Goal: Navigation & Orientation: Understand site structure

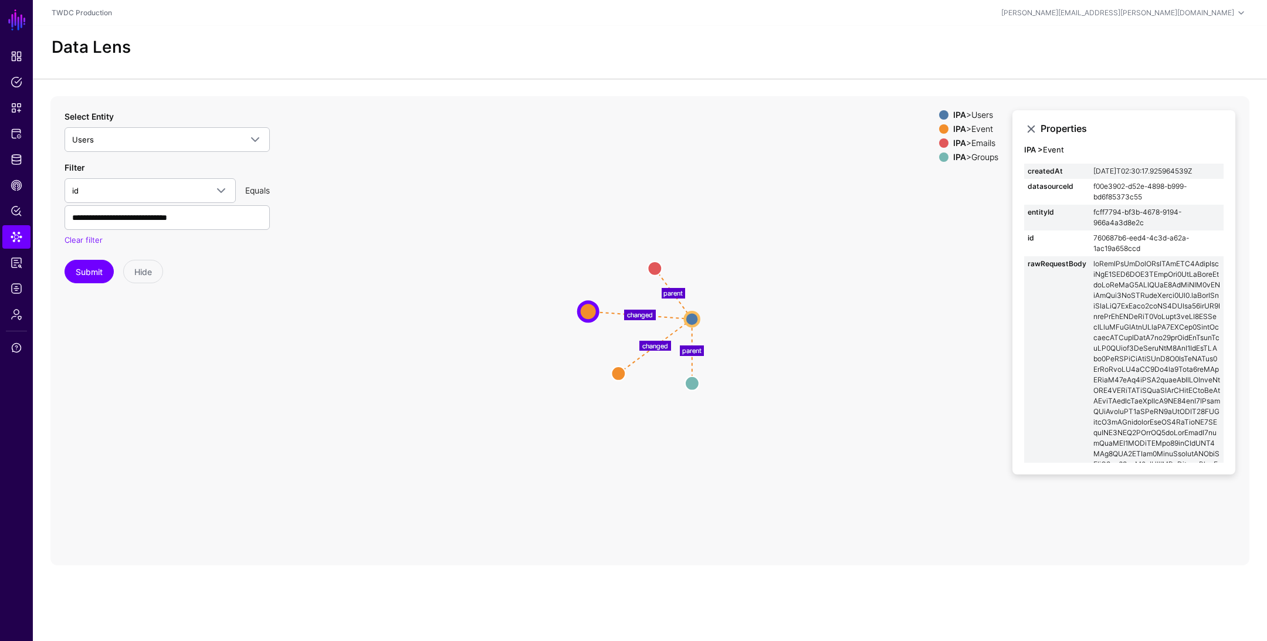
scroll to position [179, 0]
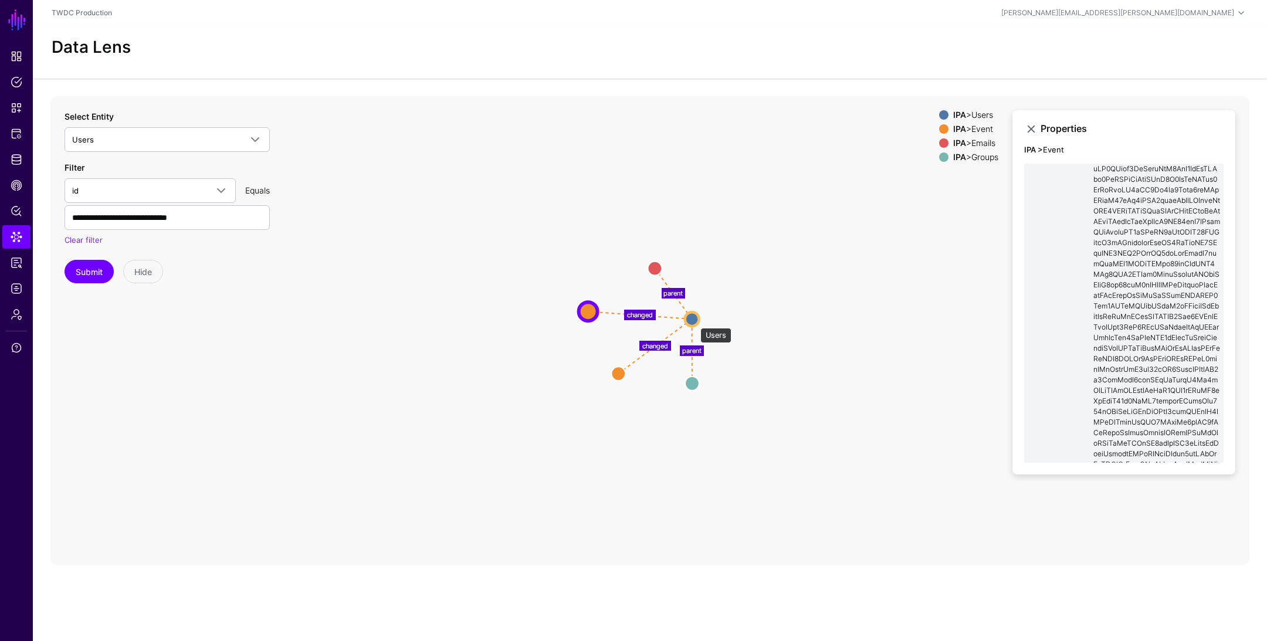
click at [694, 322] on circle at bounding box center [692, 319] width 14 height 14
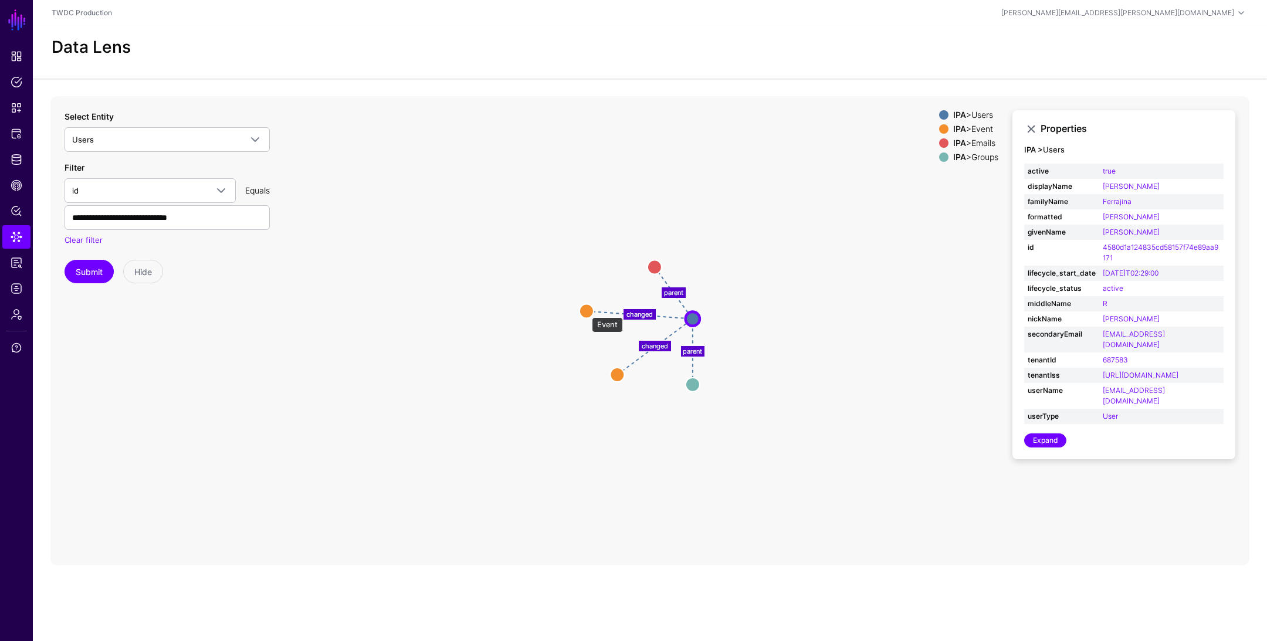
click at [586, 311] on circle at bounding box center [586, 311] width 14 height 14
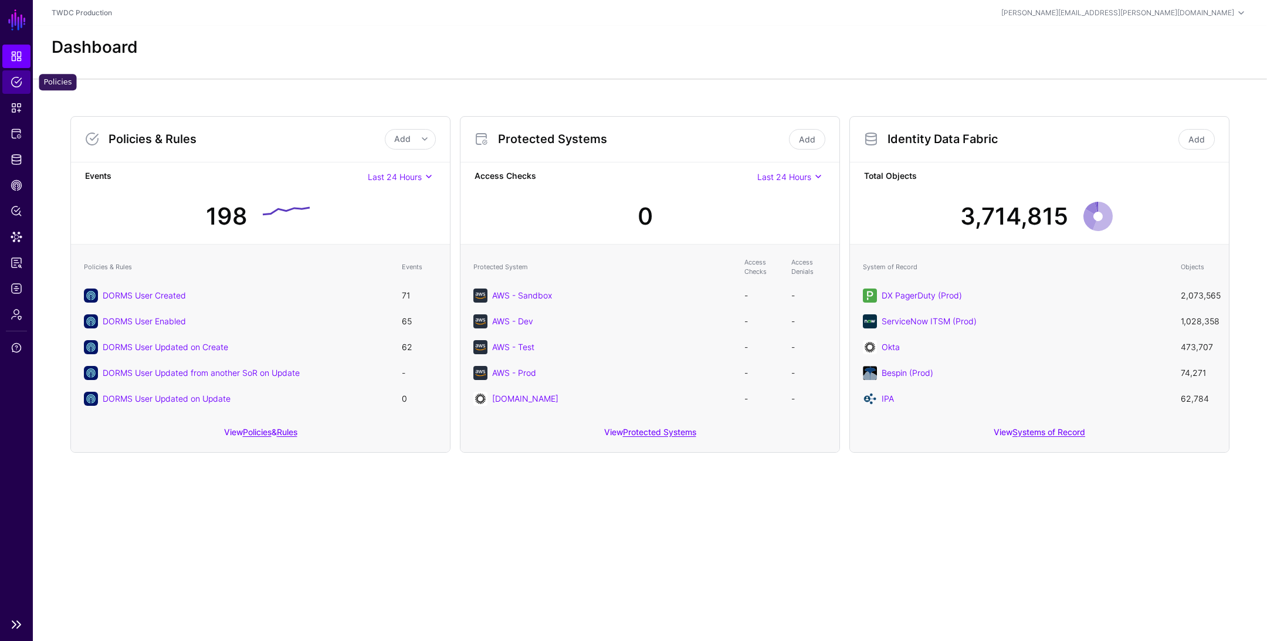
click at [17, 82] on span "Policies" at bounding box center [17, 82] width 12 height 12
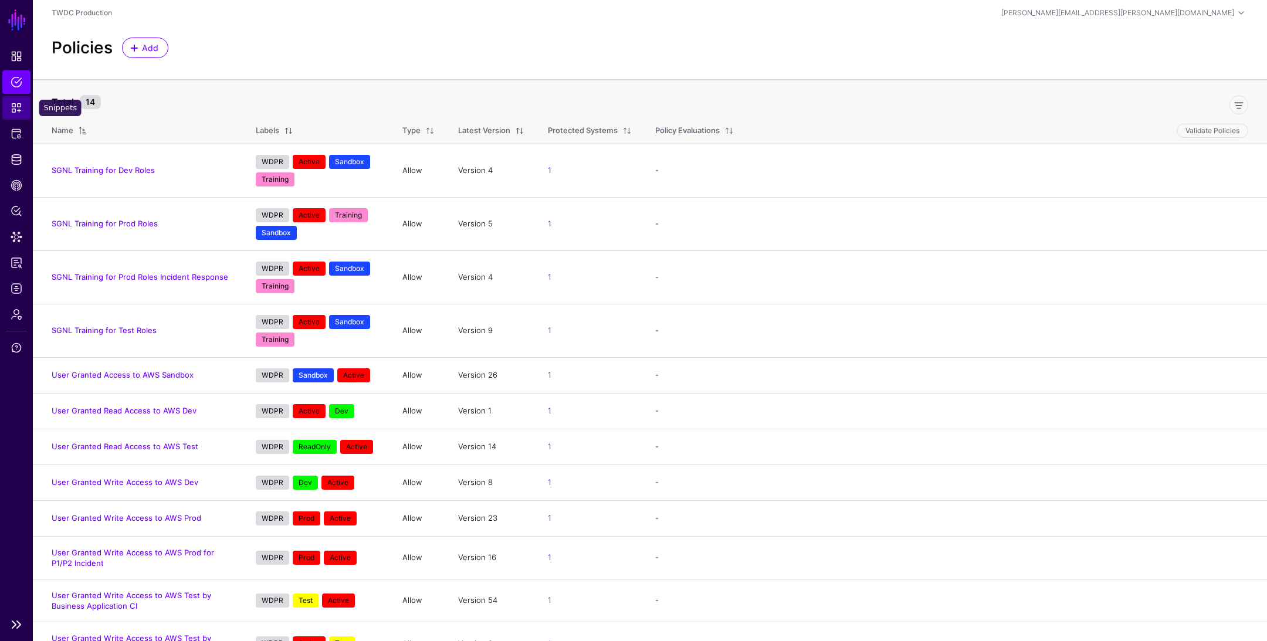
click at [17, 110] on span "Snippets" at bounding box center [17, 108] width 12 height 12
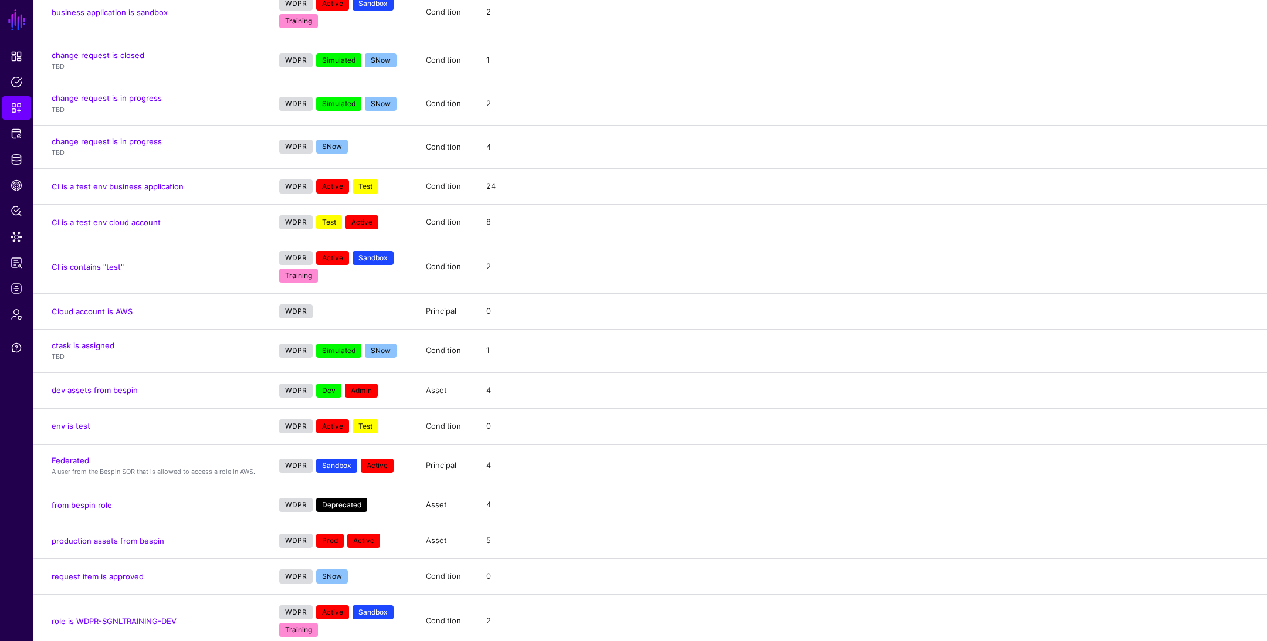
scroll to position [16, 0]
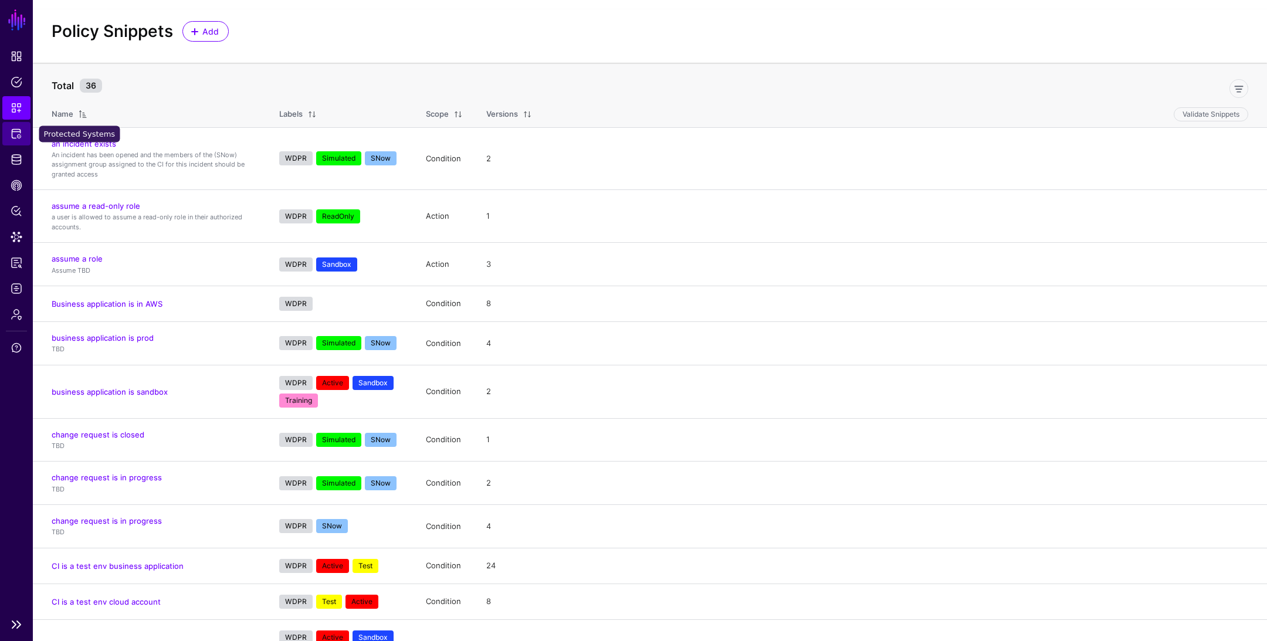
click at [21, 135] on span "Protected Systems" at bounding box center [17, 134] width 12 height 12
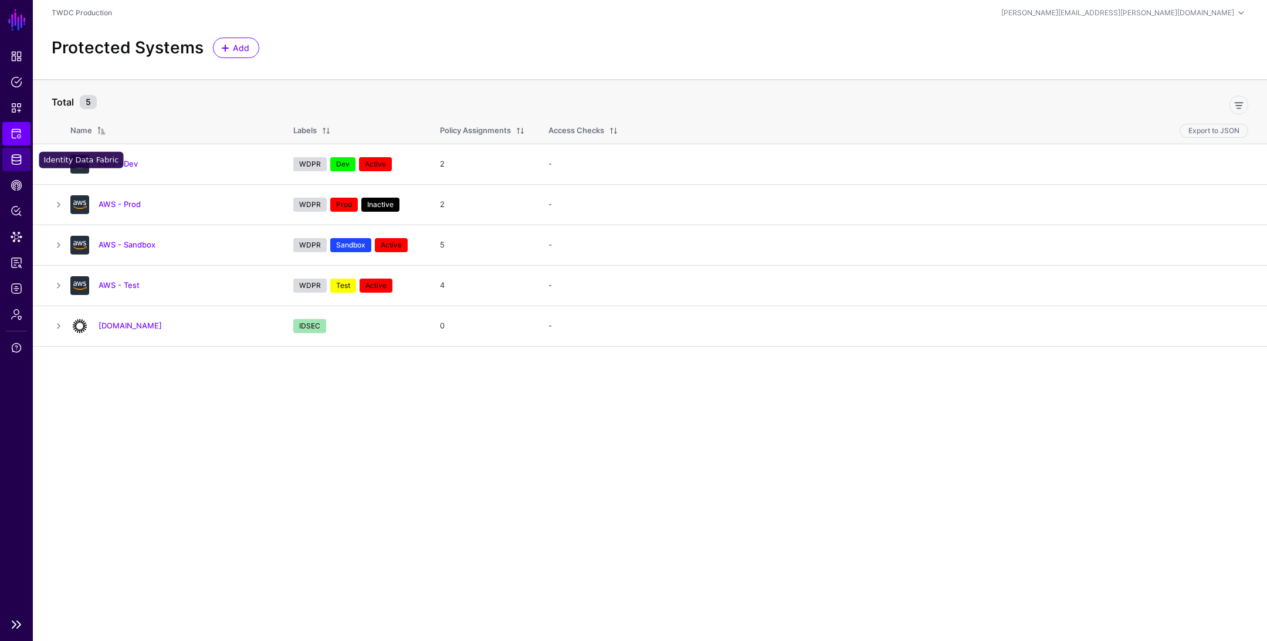
click at [15, 162] on span "Identity Data Fabric" at bounding box center [17, 160] width 12 height 12
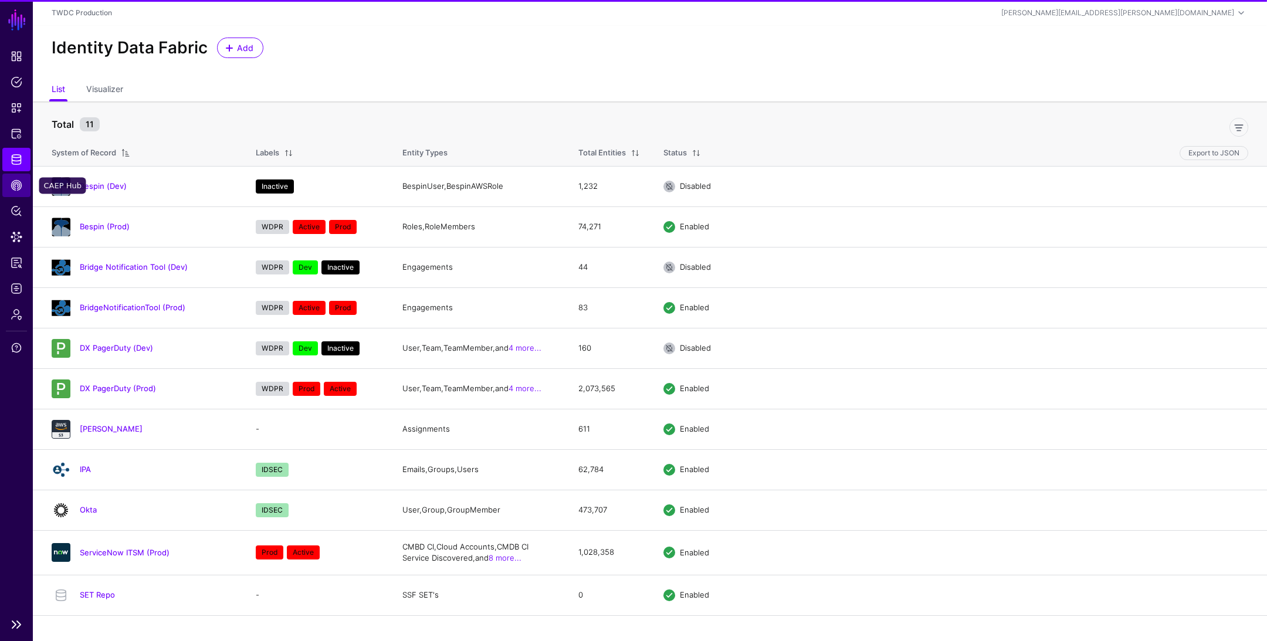
click at [16, 192] on link "CAEP Hub" at bounding box center [16, 185] width 28 height 23
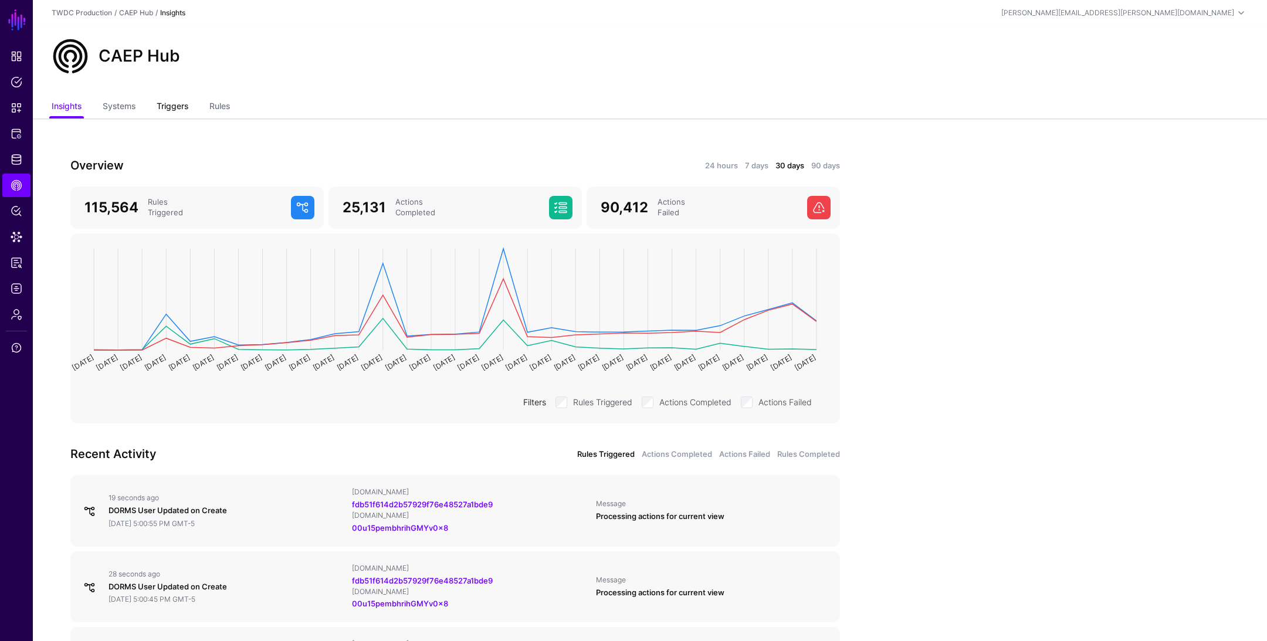
click at [168, 99] on link "Triggers" at bounding box center [173, 107] width 32 height 22
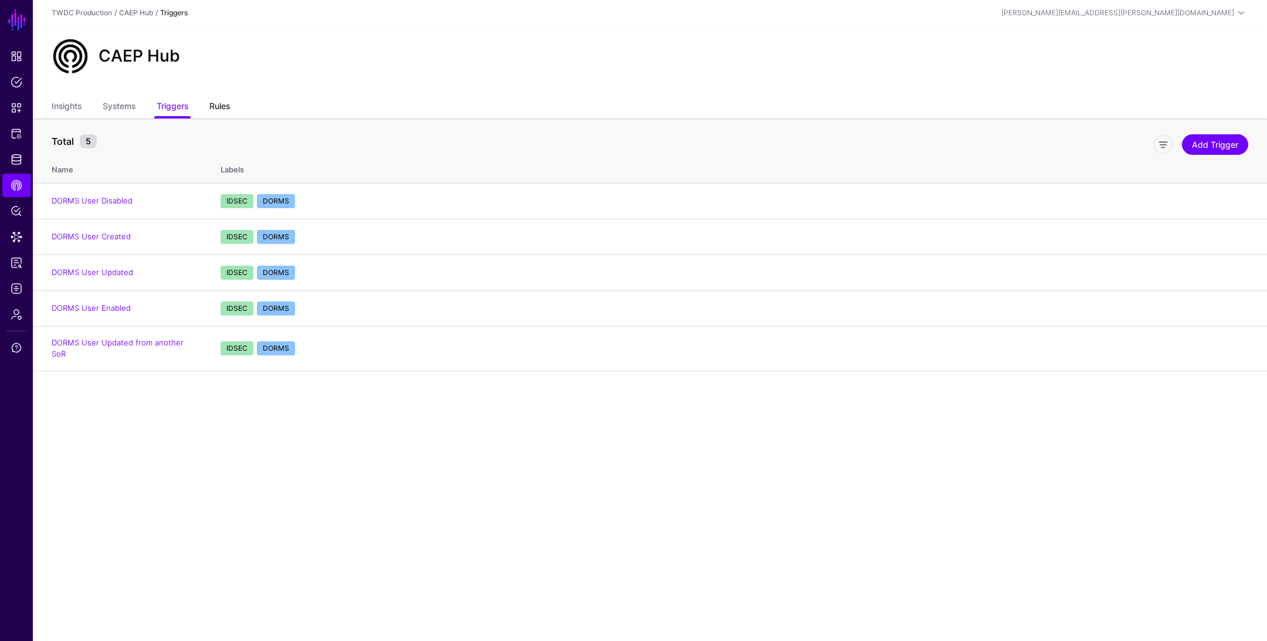
click at [221, 104] on link "Rules" at bounding box center [219, 107] width 21 height 22
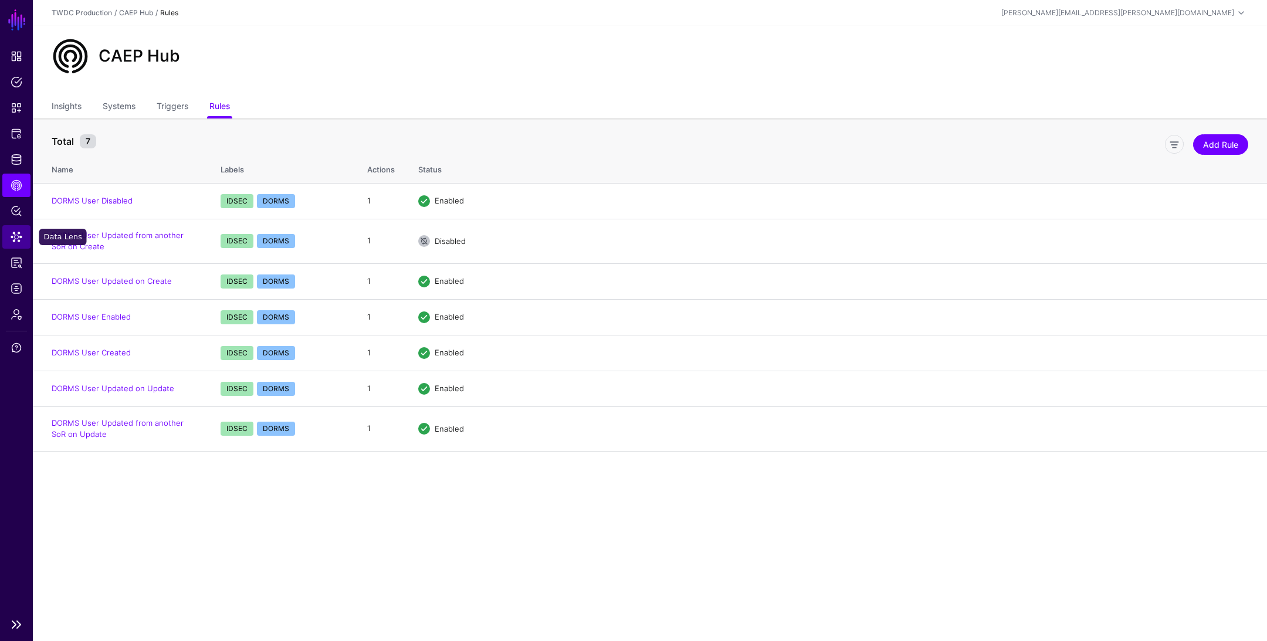
click at [11, 239] on span "Data Lens" at bounding box center [17, 237] width 12 height 12
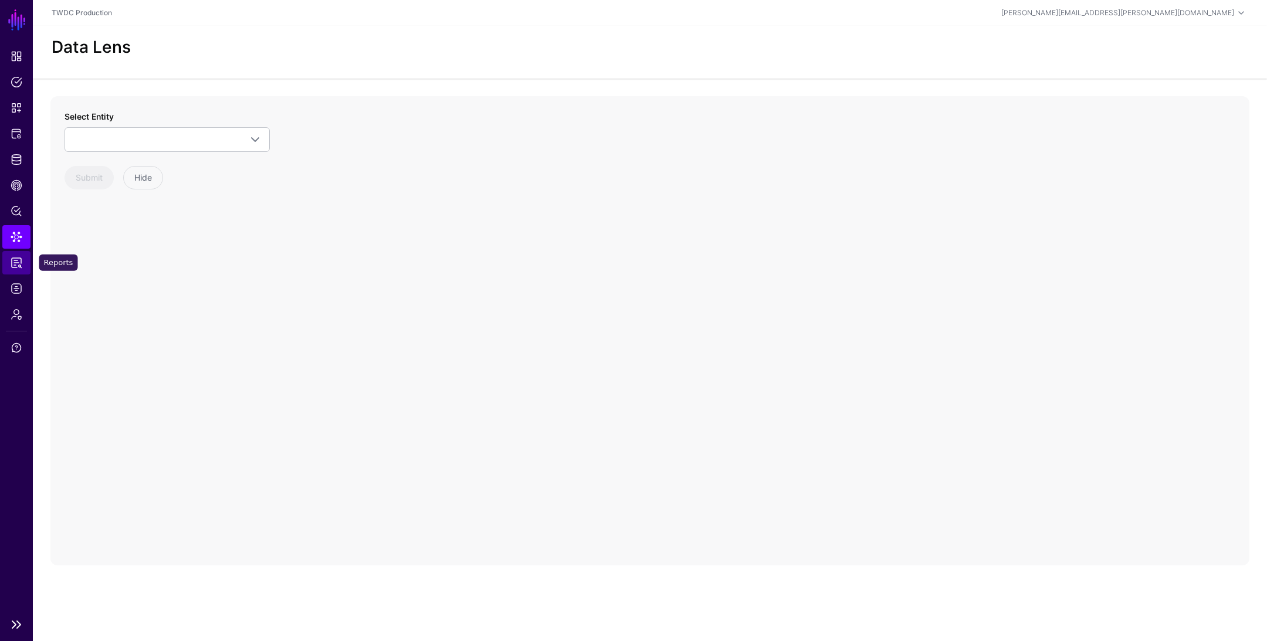
click at [18, 263] on span "Reports" at bounding box center [17, 263] width 12 height 12
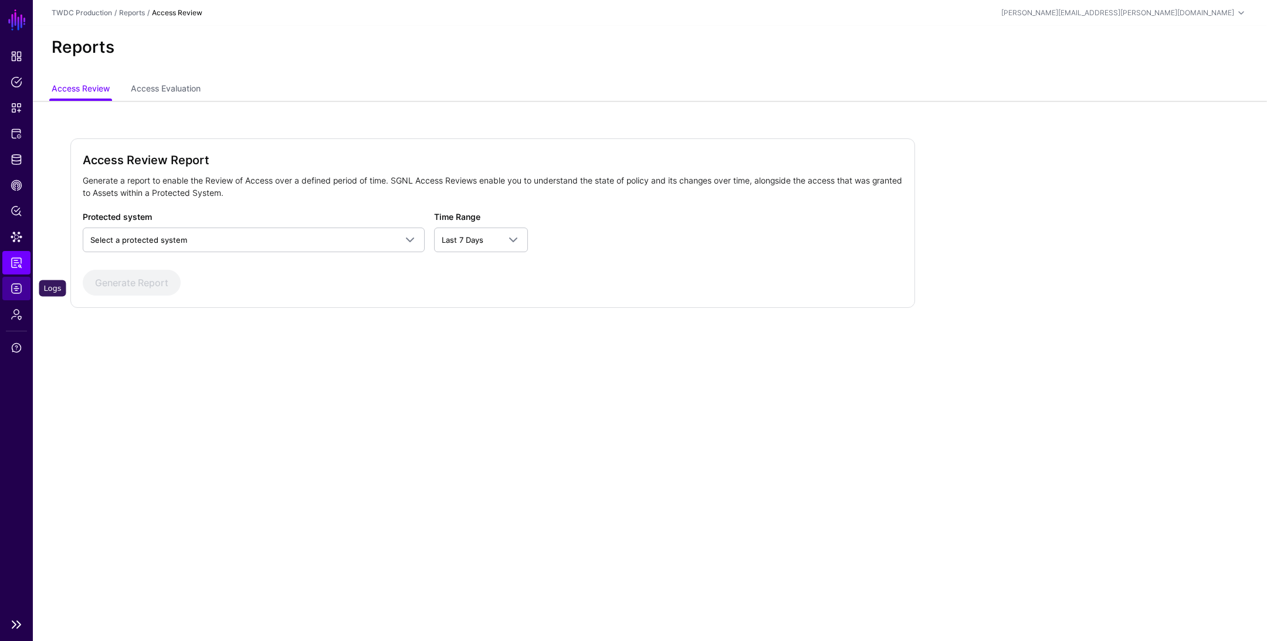
click at [18, 294] on span "Logs" at bounding box center [17, 289] width 12 height 12
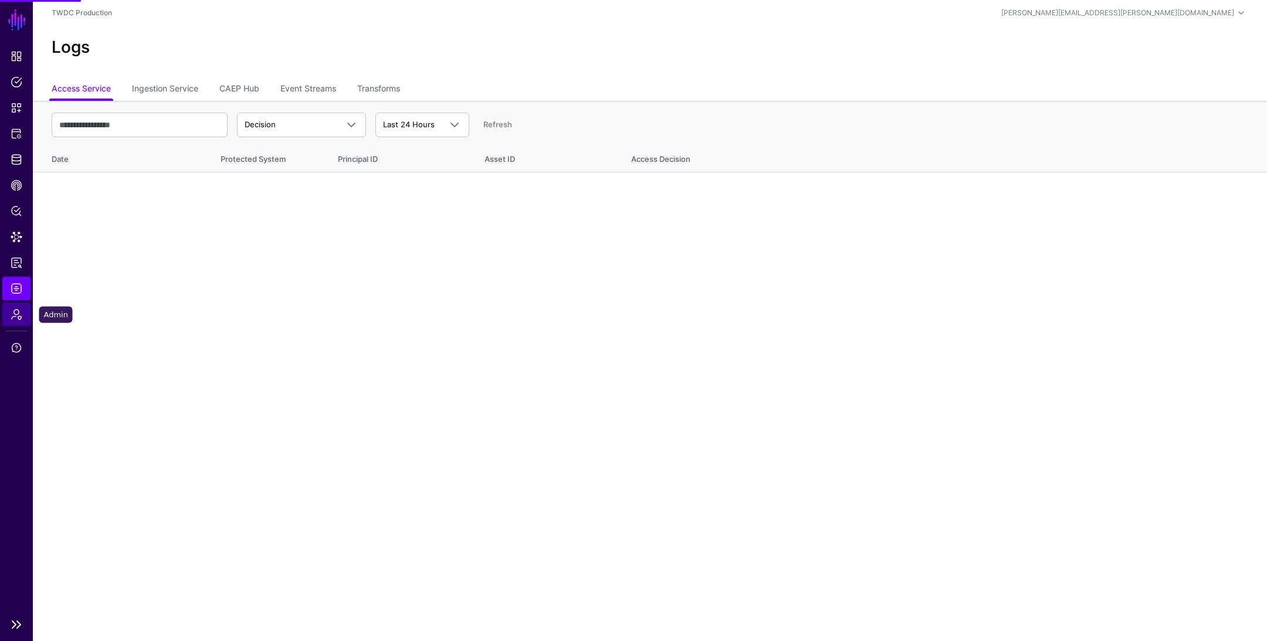
drag, startPoint x: 21, startPoint y: 321, endPoint x: 22, endPoint y: 275, distance: 45.8
click at [21, 321] on link "Admin" at bounding box center [16, 314] width 28 height 23
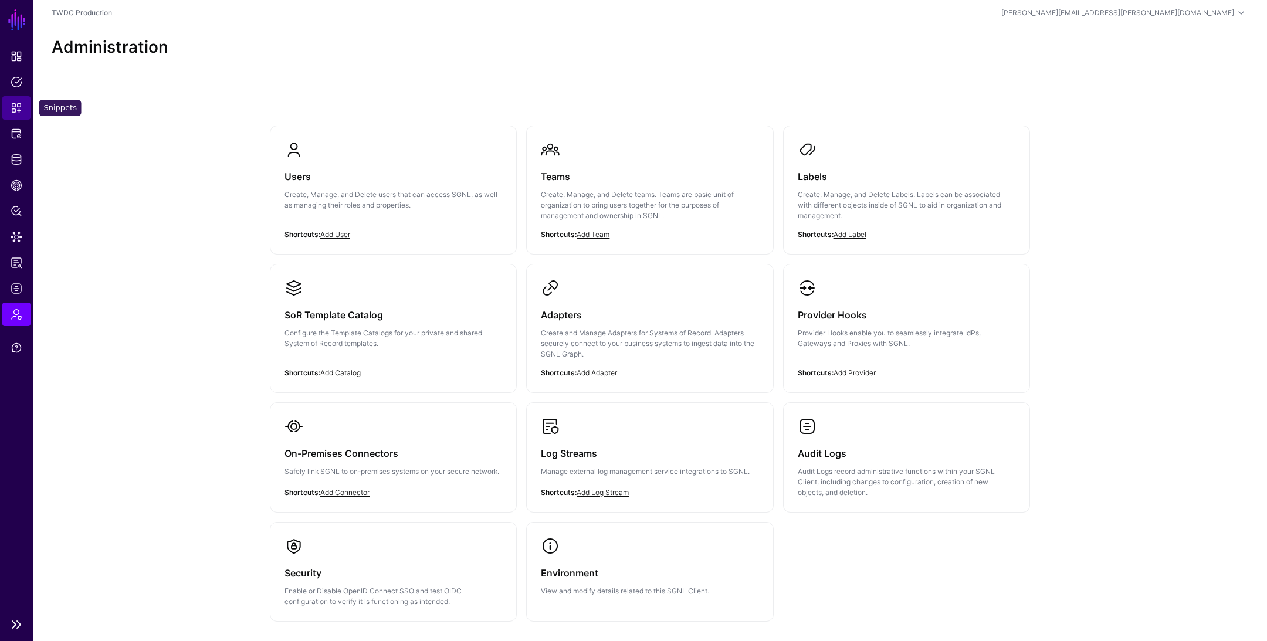
click at [17, 107] on span "Snippets" at bounding box center [17, 108] width 12 height 12
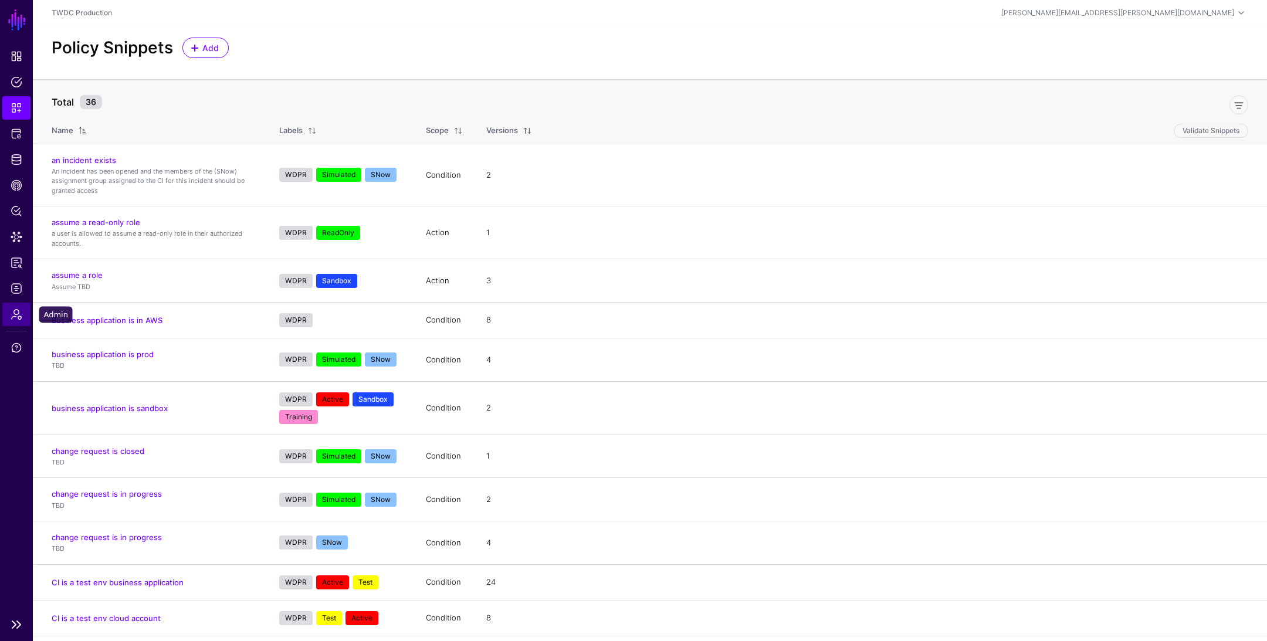
click at [19, 318] on span "Admin" at bounding box center [17, 314] width 12 height 12
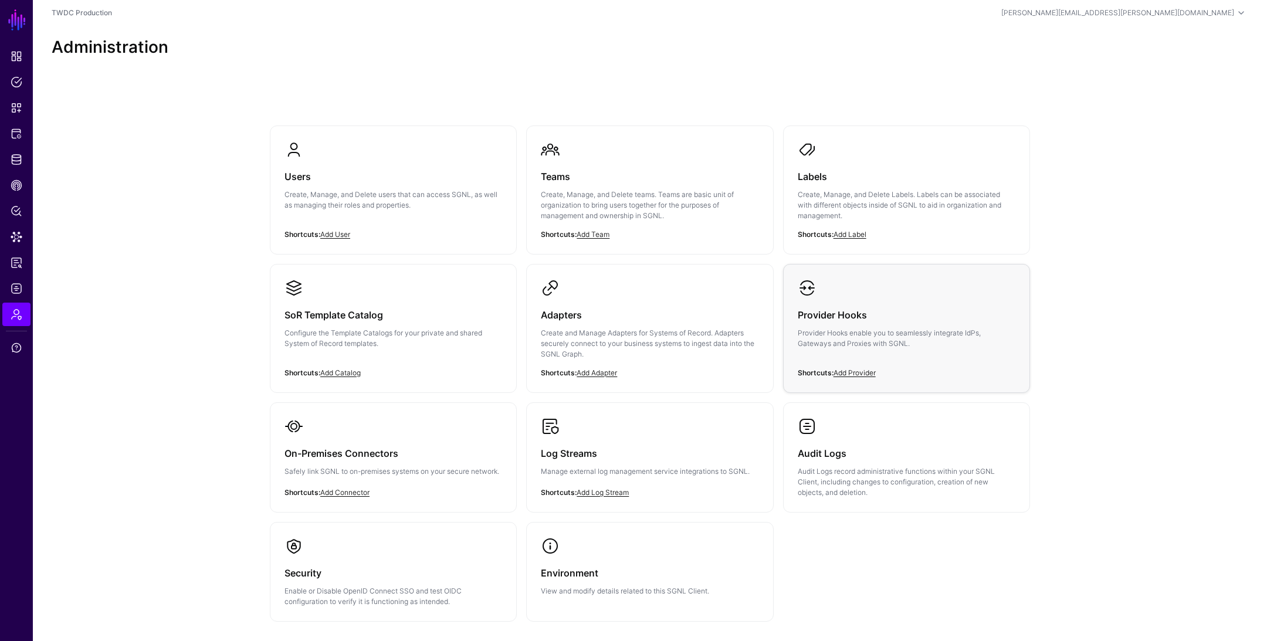
click at [875, 333] on p "Provider Hooks enable you to seamlessly integrate IdPs, Gateways and Proxies wi…" at bounding box center [906, 338] width 218 height 21
click at [858, 203] on p "Create, Manage, and Delete Labels. Labels can be associated with different obje…" at bounding box center [906, 205] width 218 height 32
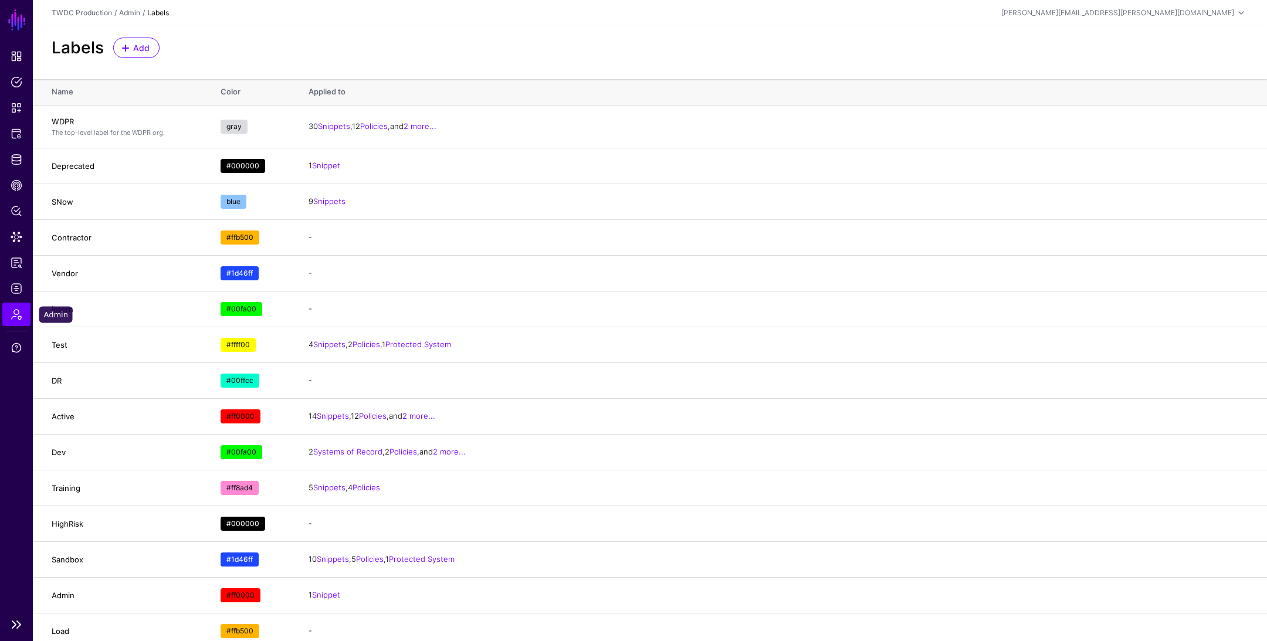
click at [17, 316] on span "Admin" at bounding box center [17, 314] width 12 height 12
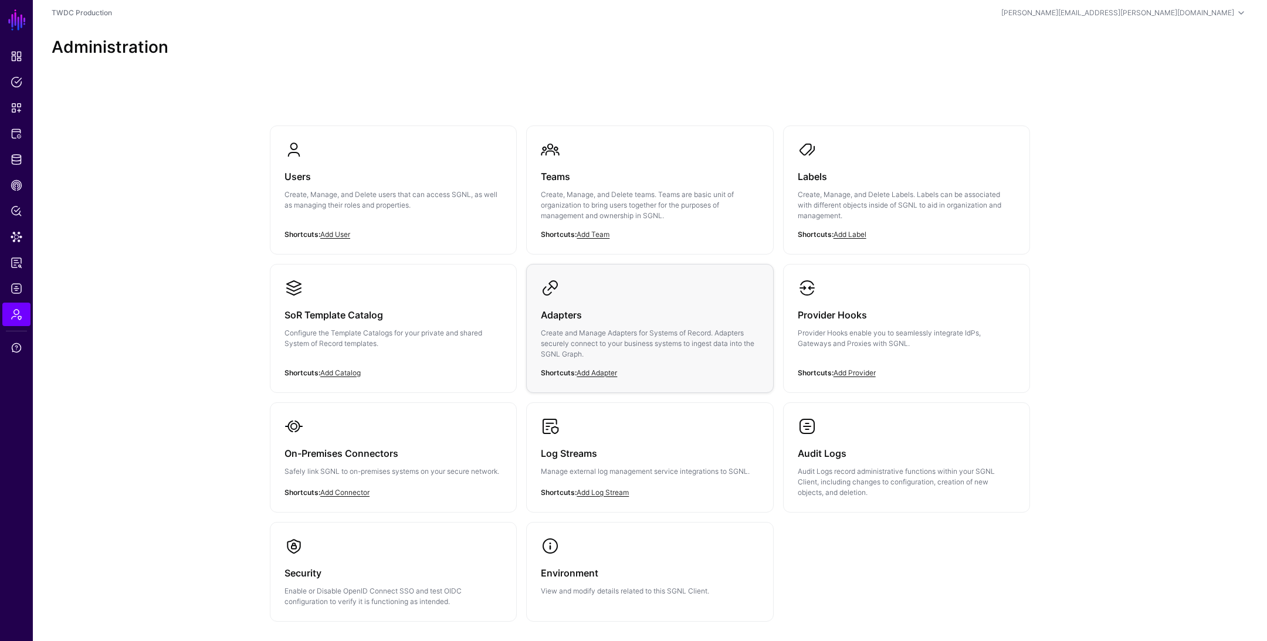
click at [638, 335] on p "Create and Manage Adapters for Systems of Record. Adapters securely connect to …" at bounding box center [650, 344] width 218 height 32
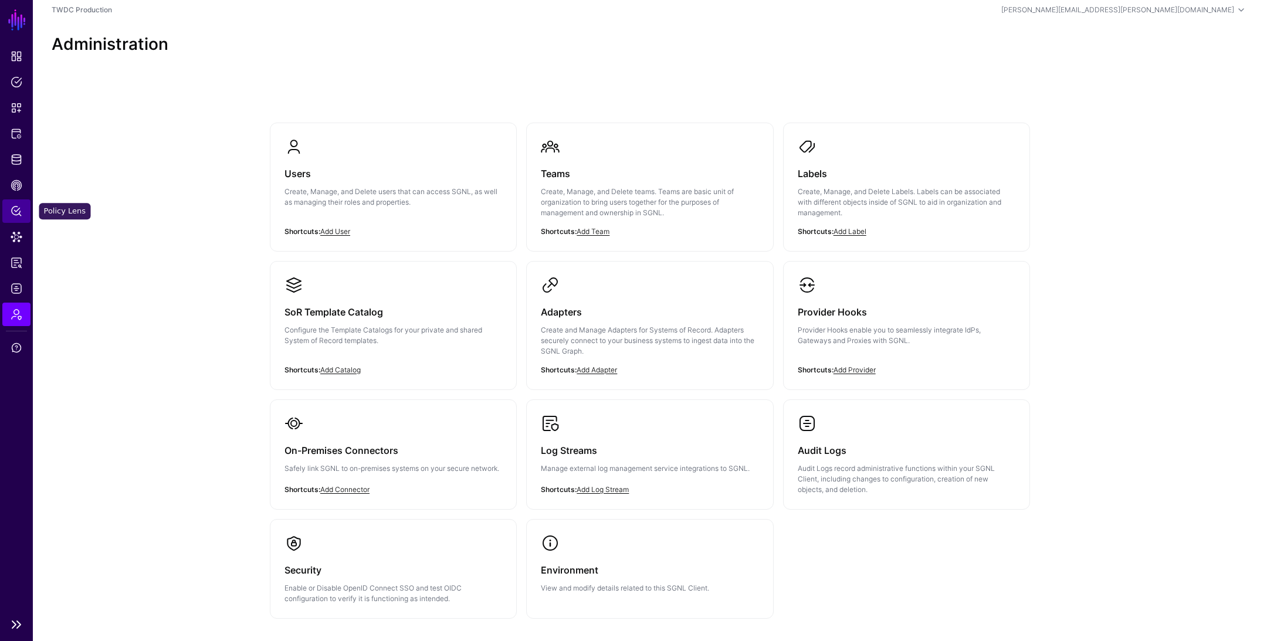
click at [13, 213] on span "Policy Lens" at bounding box center [17, 211] width 12 height 12
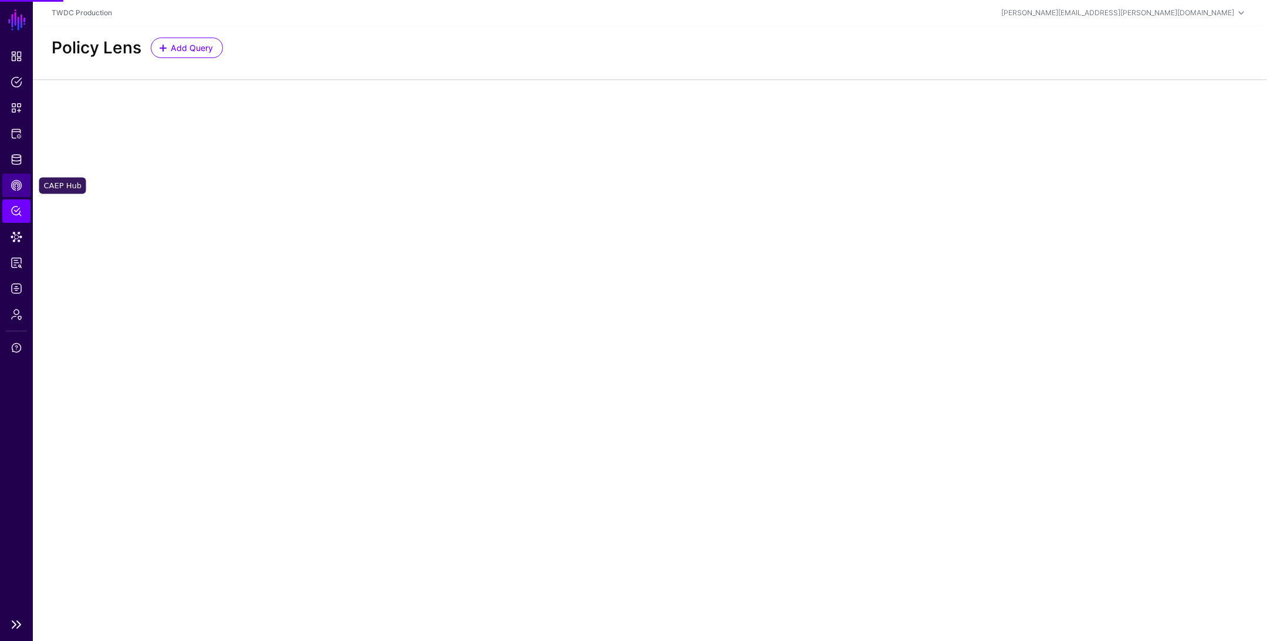
click at [12, 187] on span "CAEP Hub" at bounding box center [17, 185] width 12 height 12
